Goal: Information Seeking & Learning: Find specific fact

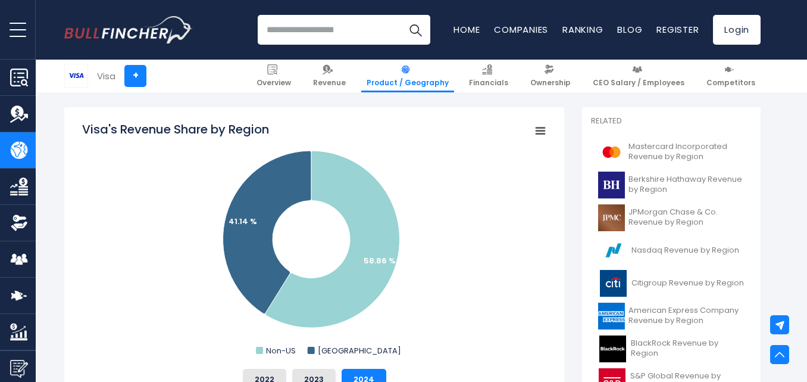
scroll to position [357, 0]
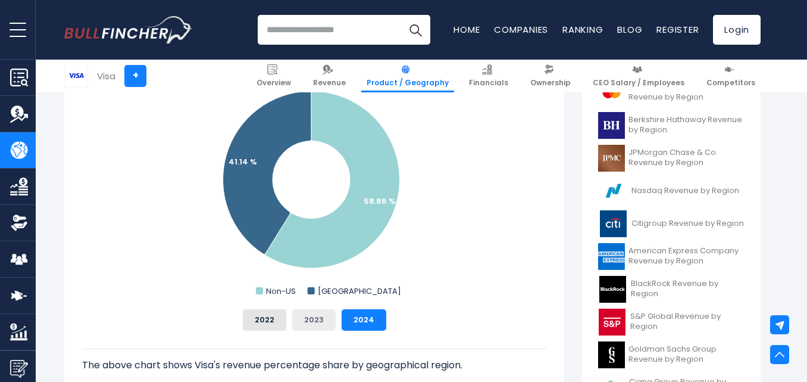
click at [323, 317] on button "2023" at bounding box center [313, 319] width 43 height 21
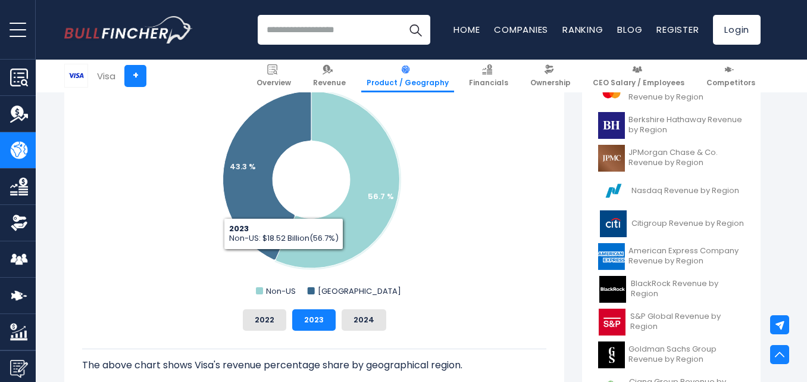
drag, startPoint x: 267, startPoint y: 326, endPoint x: 285, endPoint y: 292, distance: 38.4
click at [268, 320] on button "2022" at bounding box center [264, 319] width 43 height 21
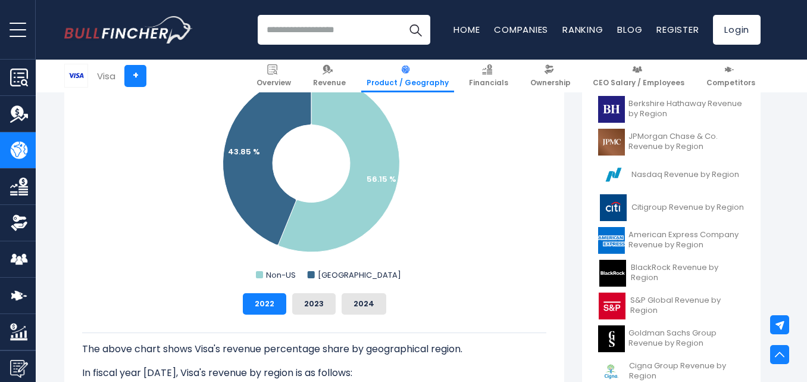
scroll to position [476, 0]
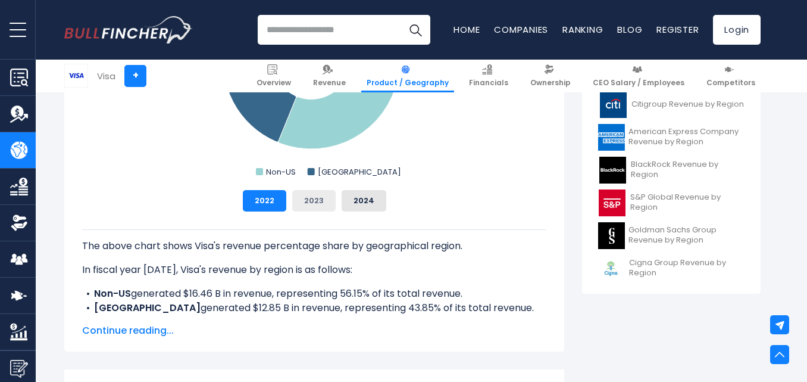
click at [323, 195] on button "2023" at bounding box center [313, 200] width 43 height 21
click at [270, 204] on button "2022" at bounding box center [264, 200] width 43 height 21
click at [370, 198] on button "2024" at bounding box center [364, 200] width 45 height 21
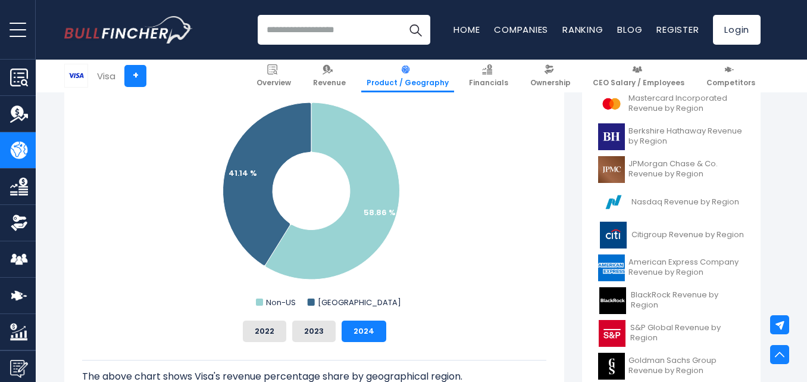
scroll to position [417, 0]
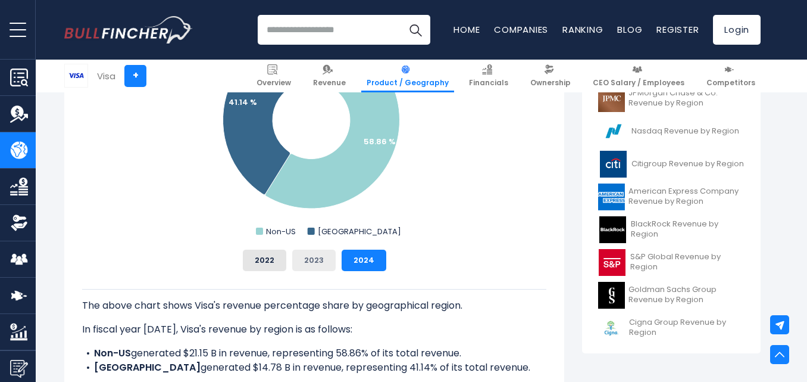
click at [309, 254] on button "2023" at bounding box center [313, 259] width 43 height 21
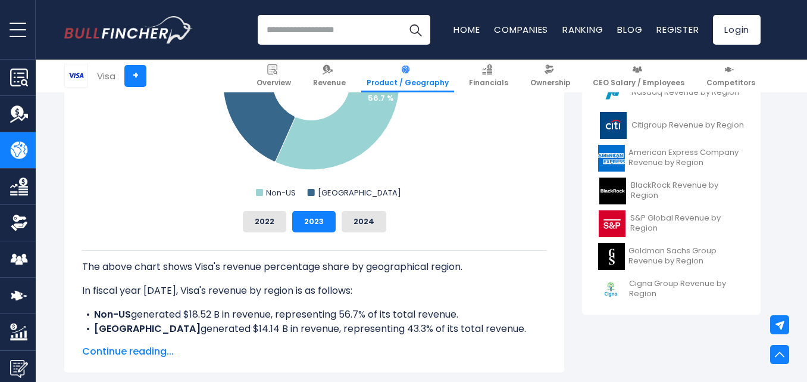
scroll to position [476, 0]
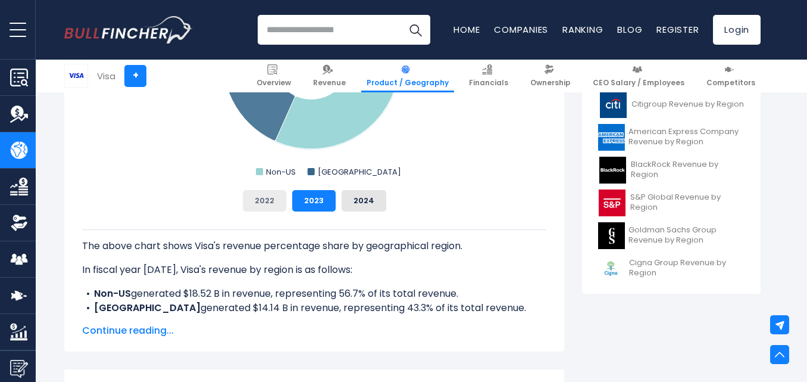
click at [264, 195] on button "2022" at bounding box center [264, 200] width 43 height 21
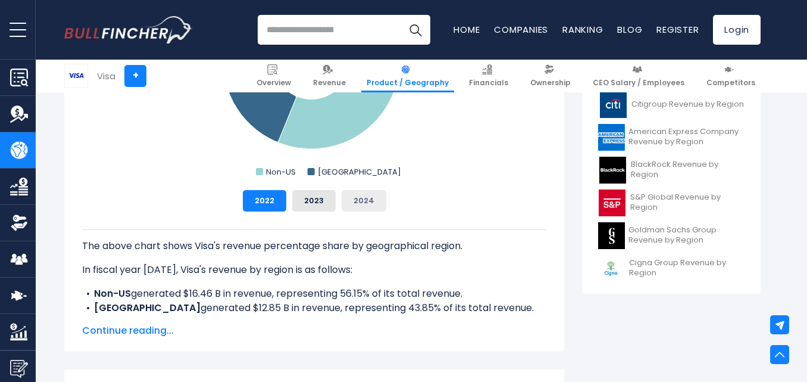
click at [355, 204] on button "2024" at bounding box center [364, 200] width 45 height 21
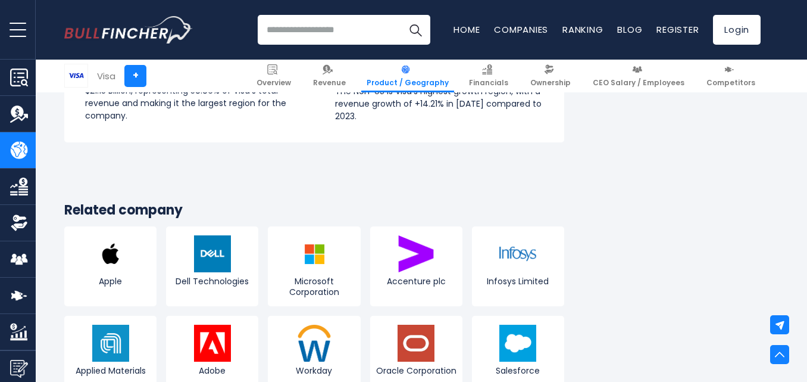
scroll to position [2055, 0]
